Goal: Information Seeking & Learning: Find specific fact

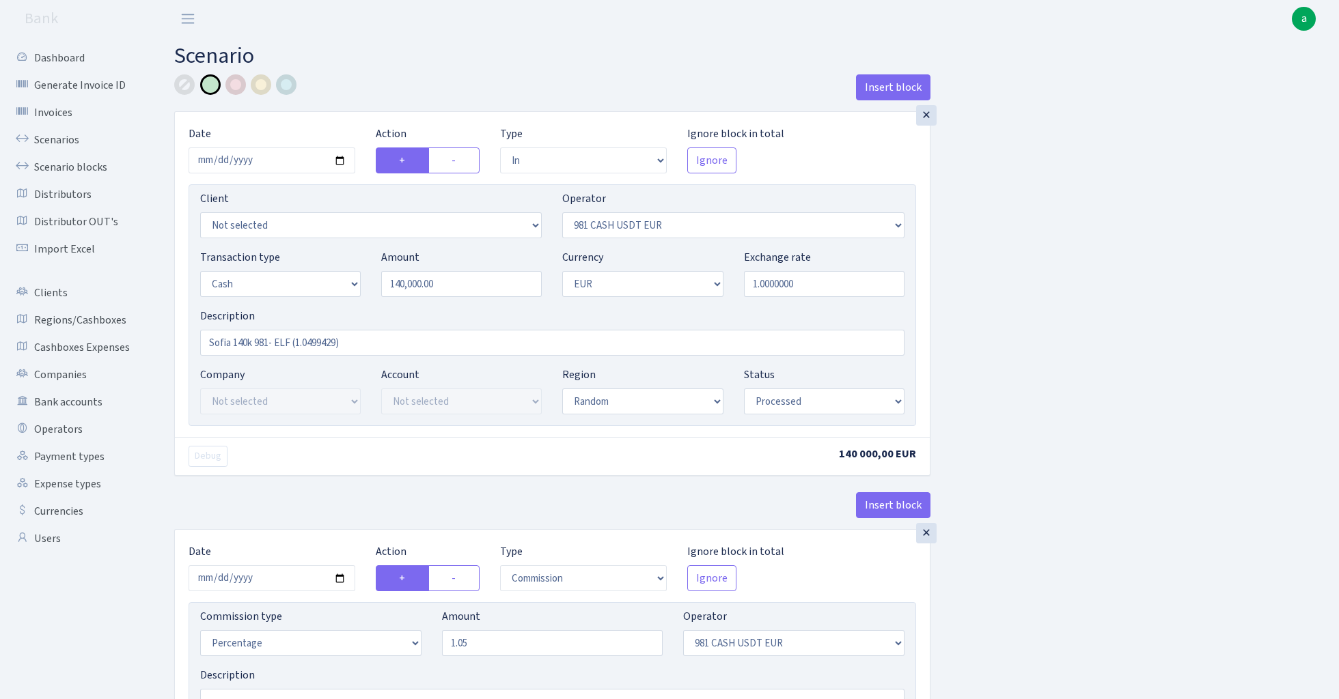
select select "in"
select select "124"
select select "1"
select select "7"
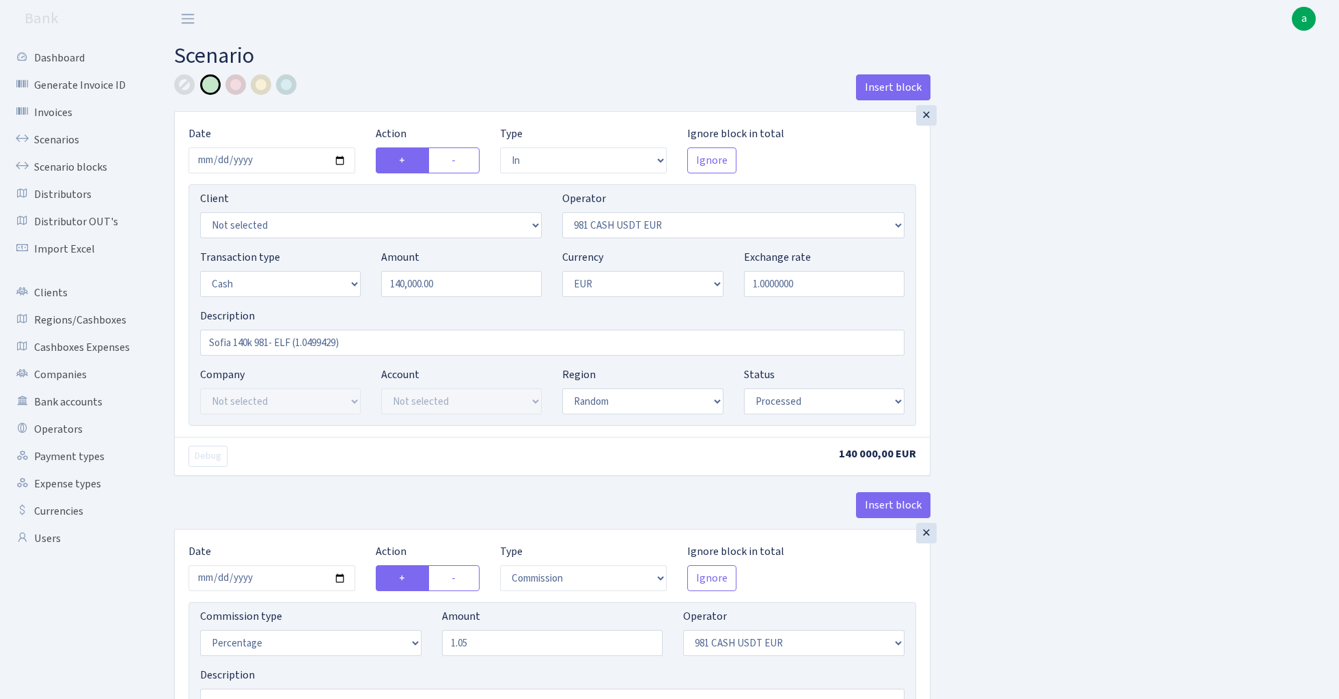
select select "processed"
select select "commission"
select select "124"
select select "processed"
select select "out"
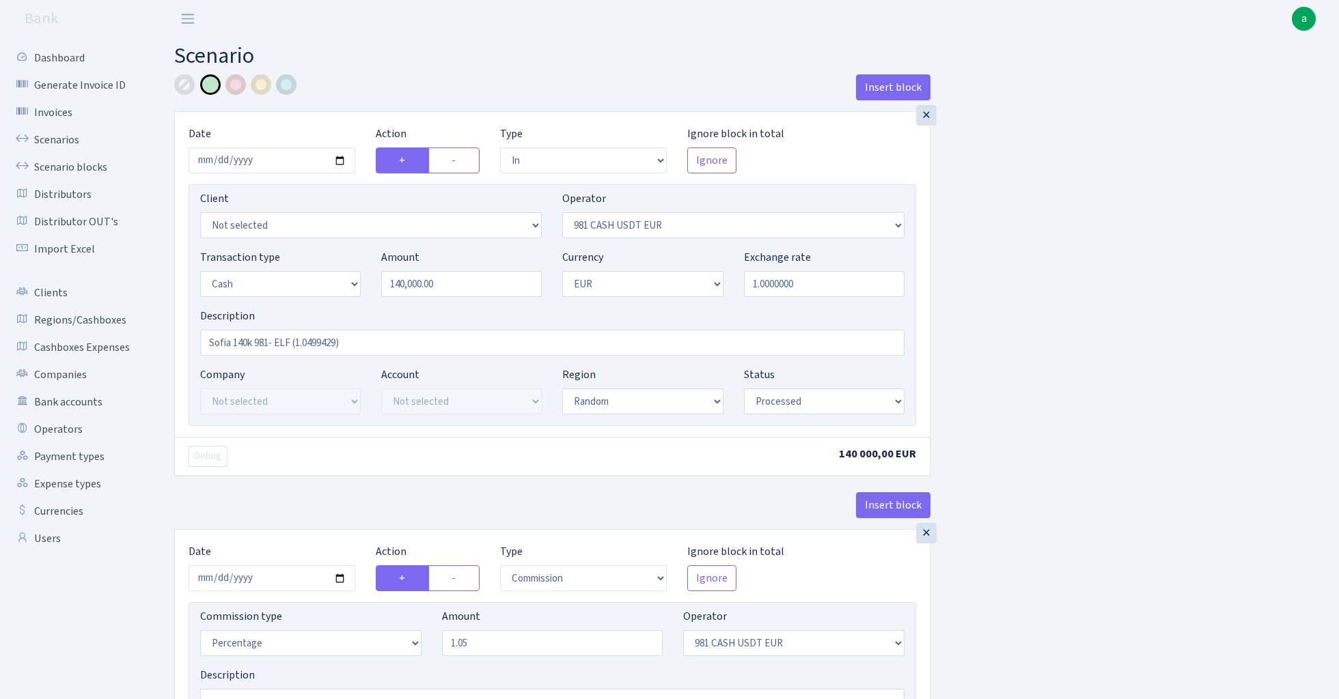
select select "124"
select select "15"
select select "1"
select select "processed"
select select "in"
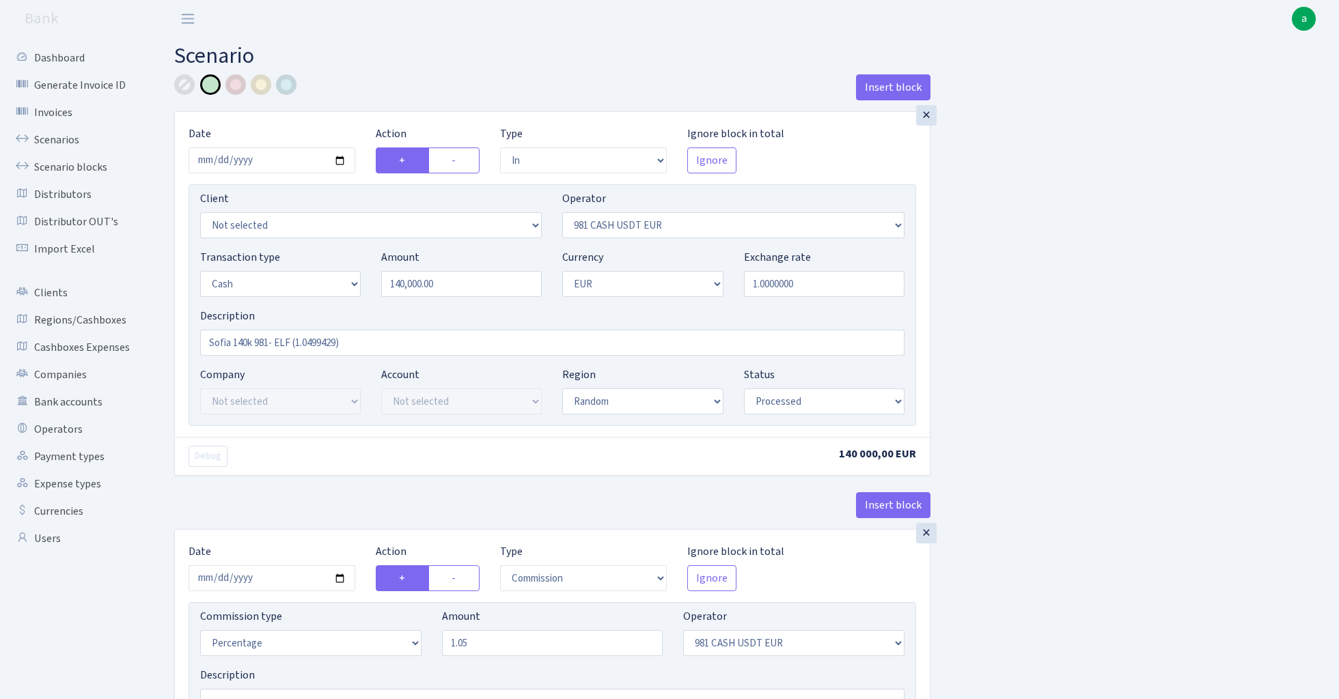
select select "276"
select select "15"
select select "1"
select select "processed"
select select "out"
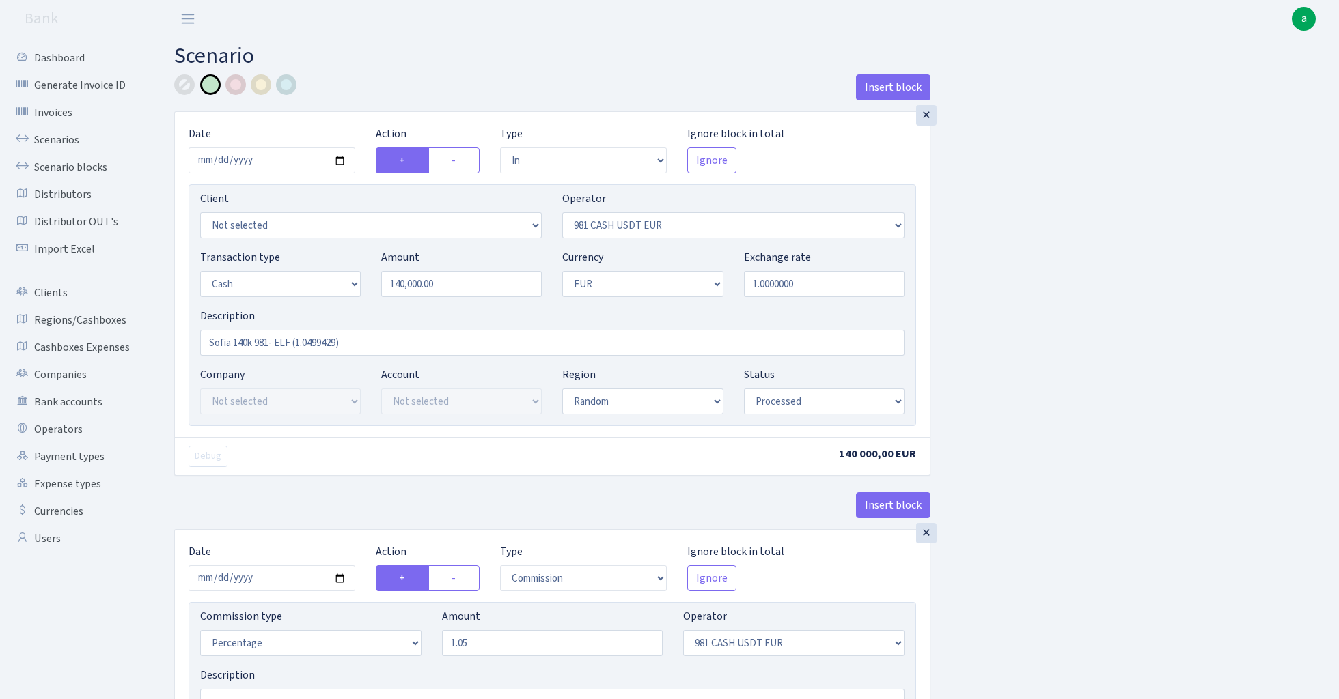
select select "26"
select select "1"
select select "7"
select select "processed"
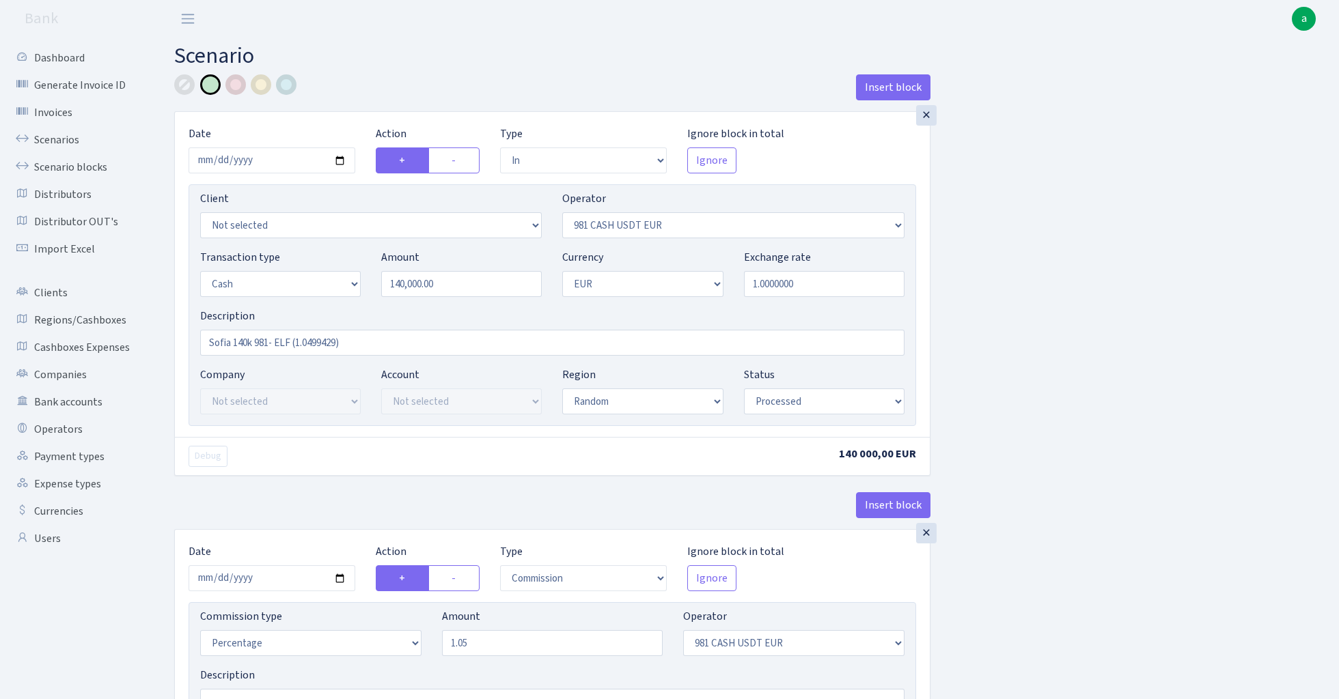
select select "commission"
select select "26"
select select "processed"
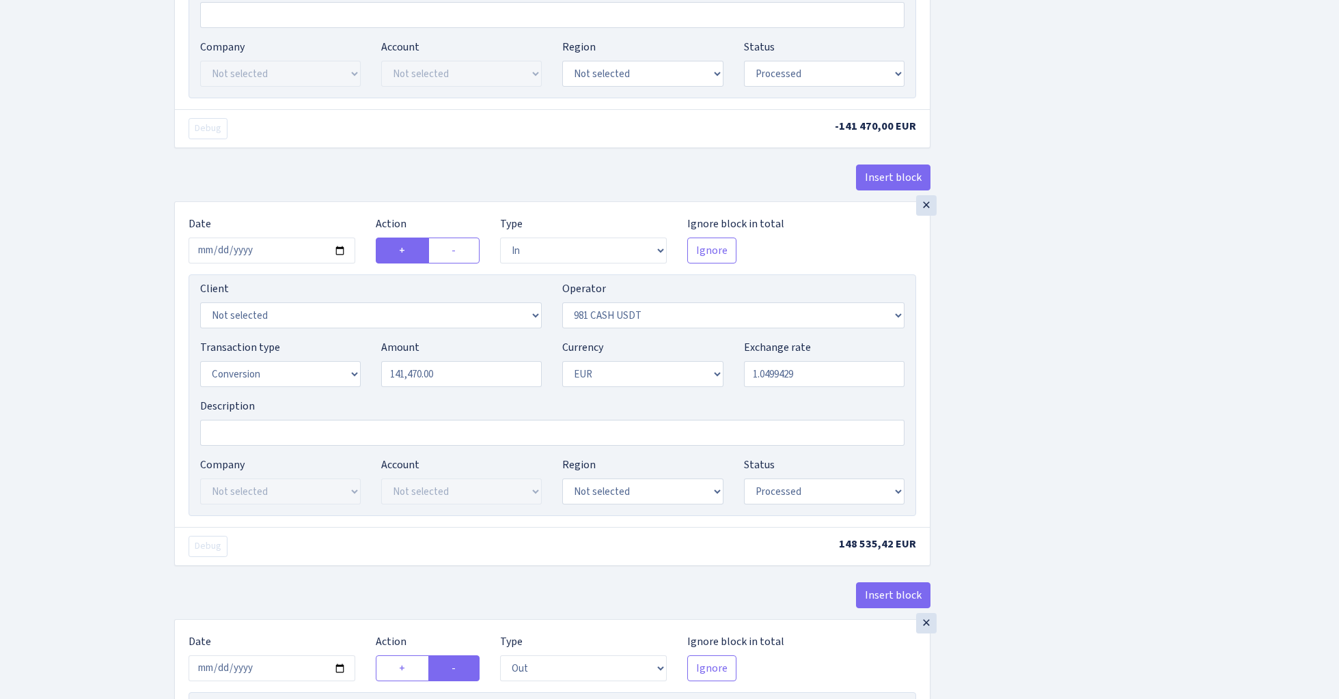
scroll to position [1100, 0]
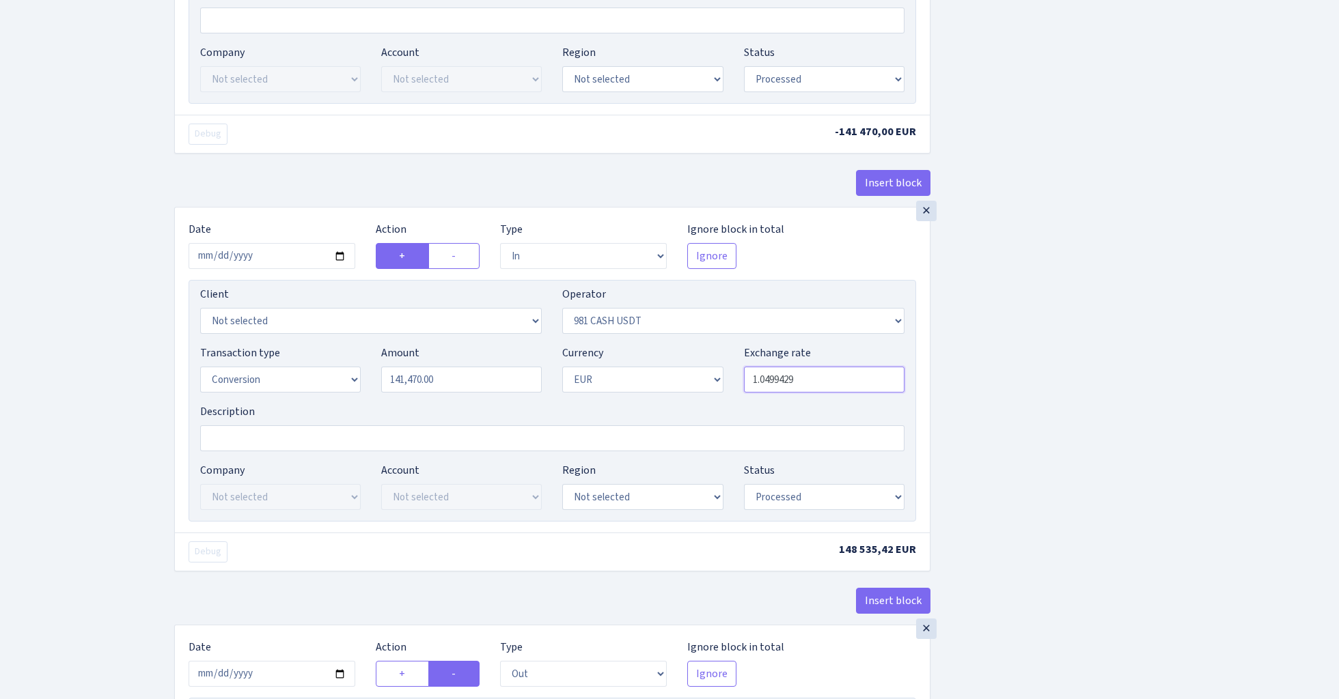
click at [773, 386] on input "1.0499429" at bounding box center [824, 380] width 160 height 26
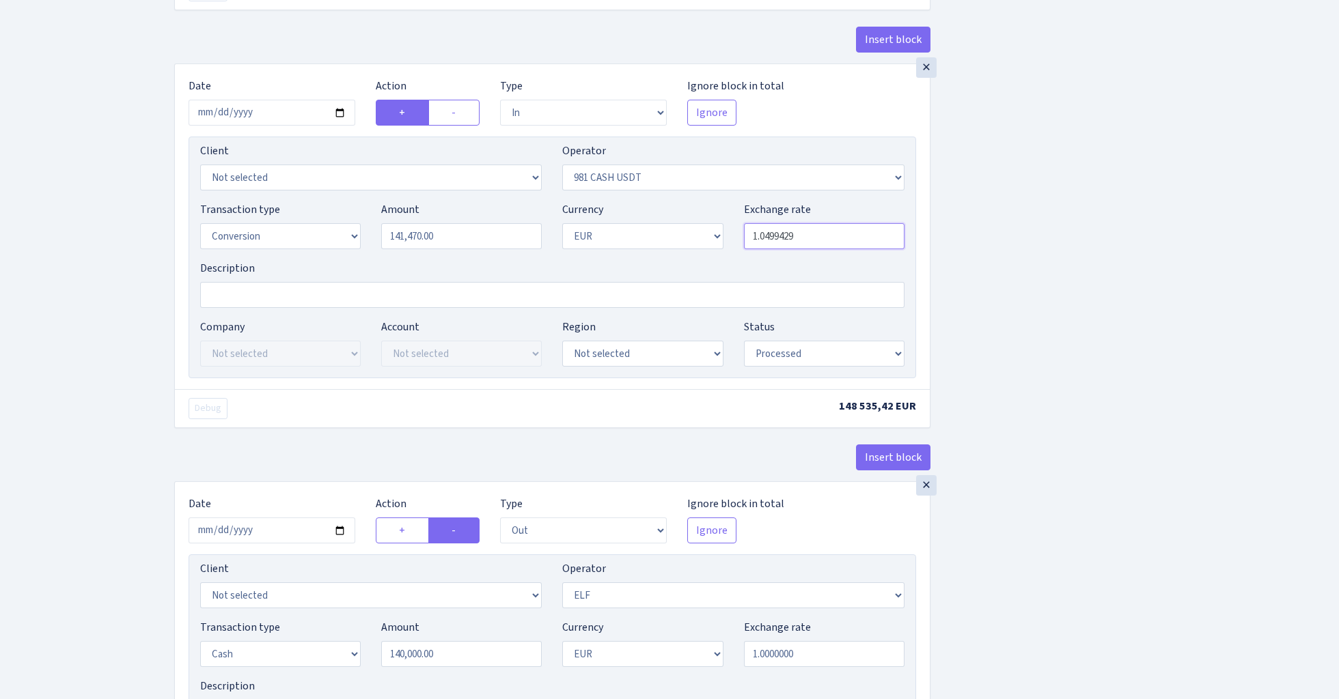
scroll to position [1241, 0]
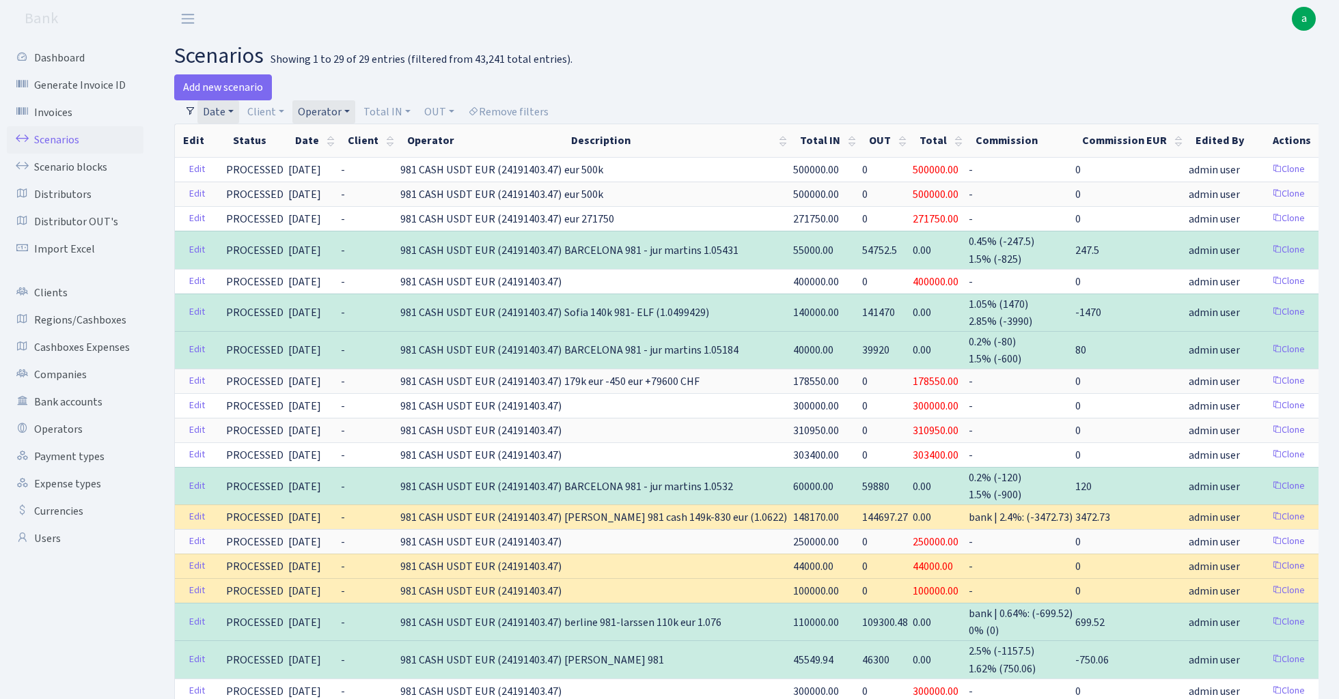
select select "100"
click at [340, 105] on link "Operator" at bounding box center [323, 111] width 63 height 23
click at [358, 252] on li "981 CASH USDT" at bounding box center [347, 257] width 105 height 24
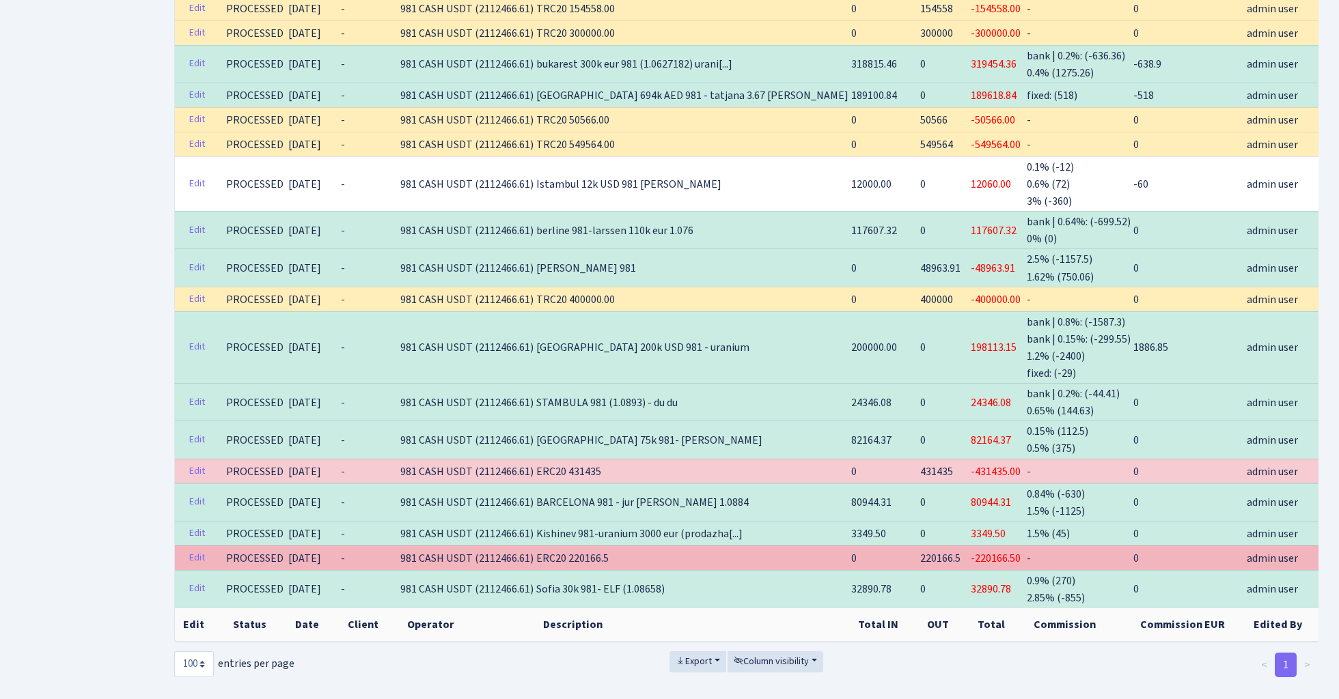
scroll to position [682, 0]
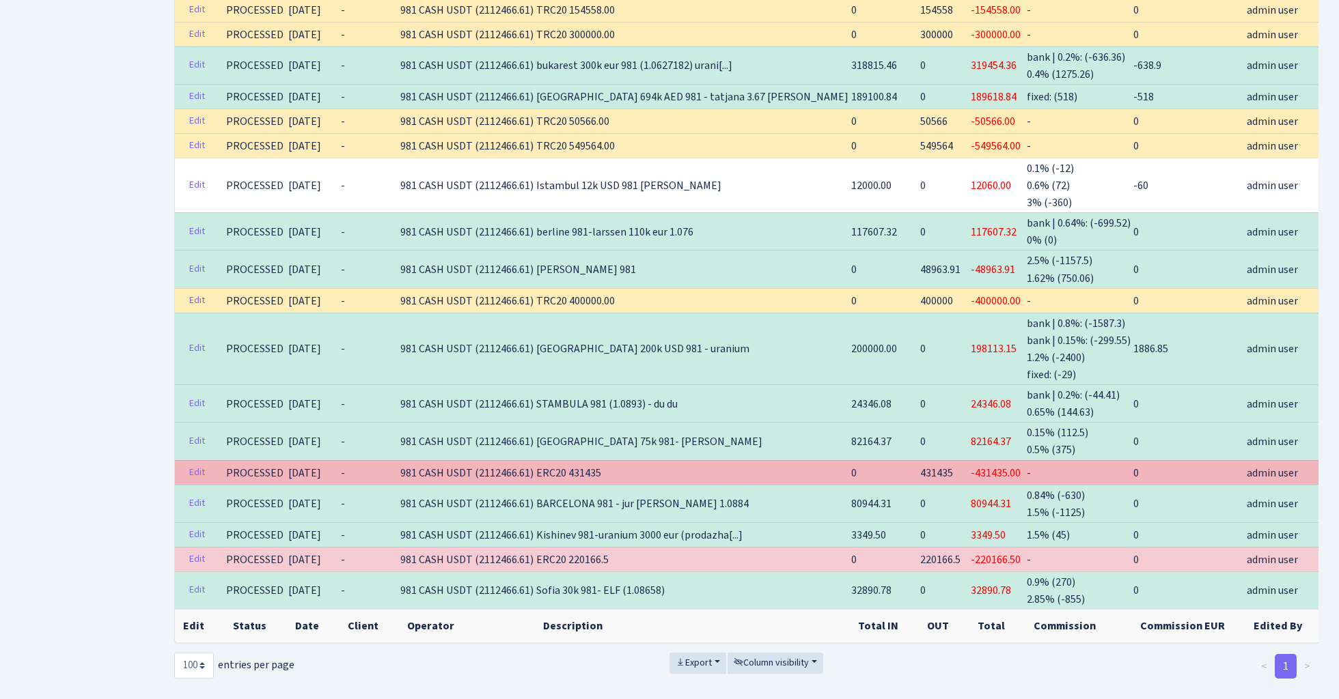
click at [920, 466] on span "431435" at bounding box center [936, 473] width 33 height 15
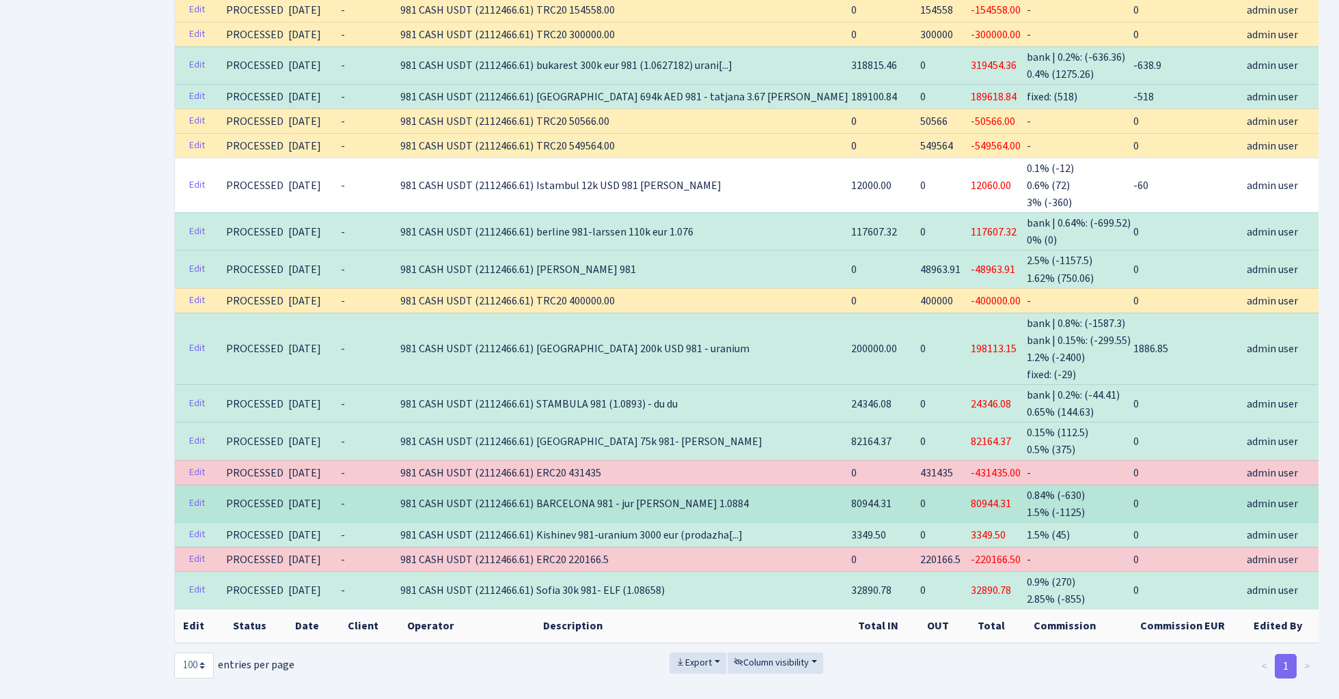
copy span "431435"
